Goal: Task Accomplishment & Management: Manage account settings

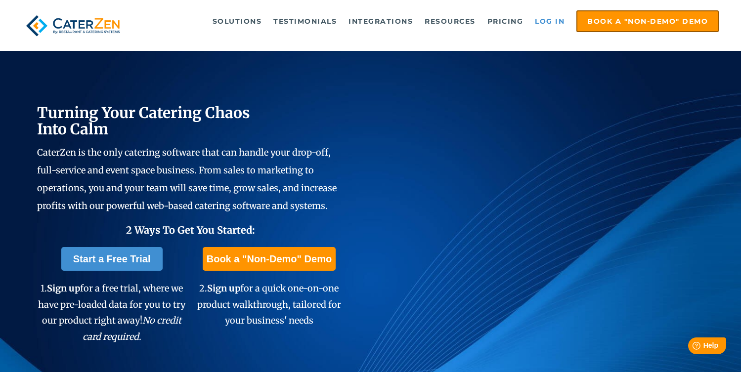
click at [547, 20] on link "Log in" at bounding box center [550, 21] width 40 height 20
click at [551, 21] on link "Log in" at bounding box center [550, 21] width 40 height 20
click at [551, 19] on link "Log in" at bounding box center [550, 21] width 40 height 20
